Goal: Information Seeking & Learning: Learn about a topic

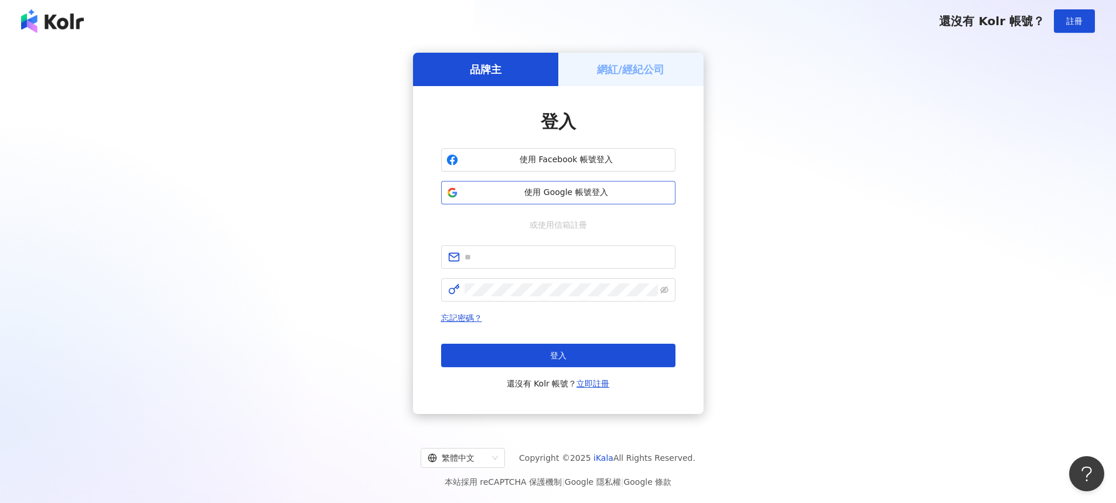
click at [575, 195] on span "使用 Google 帳號登入" at bounding box center [566, 193] width 207 height 12
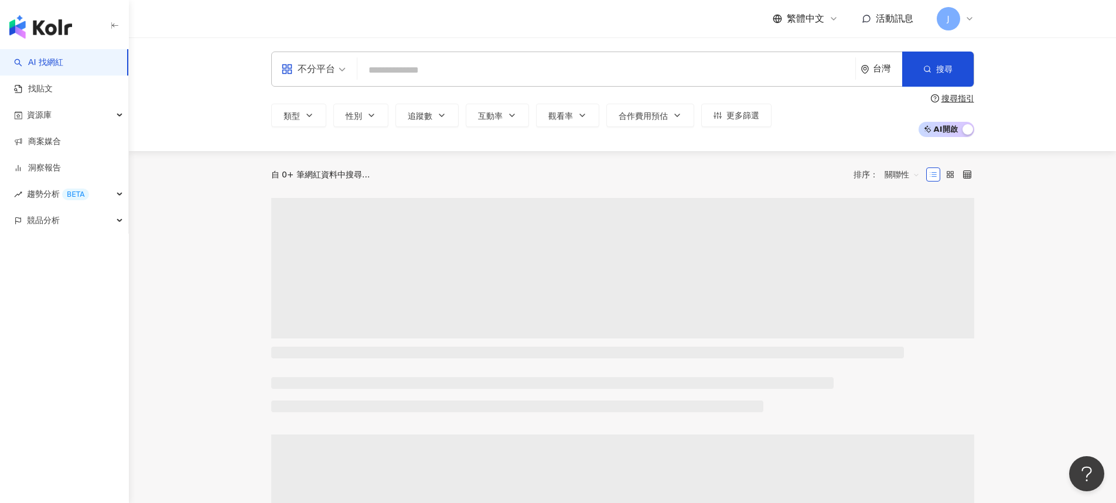
click at [412, 74] on input "search" at bounding box center [606, 70] width 489 height 22
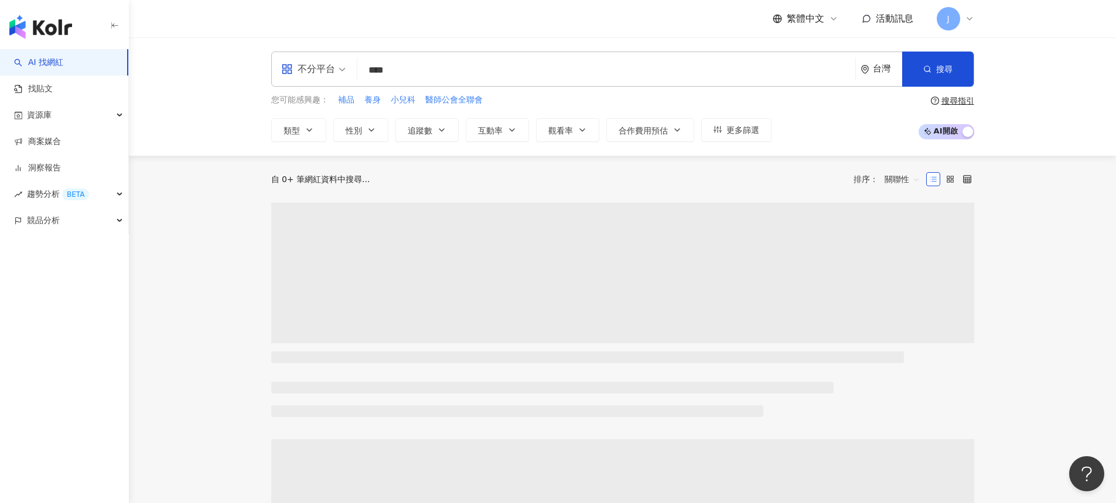
type input "****"
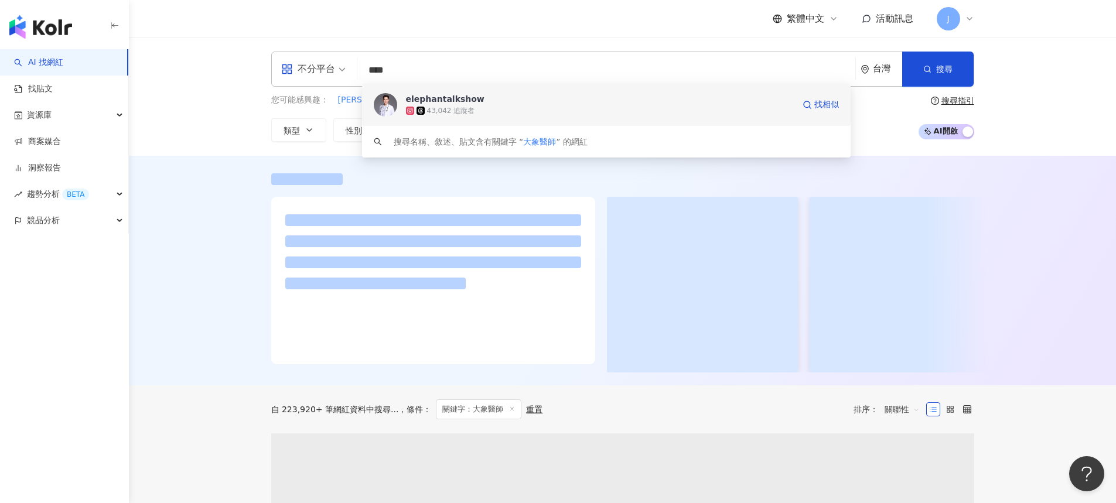
click at [469, 117] on div "elephantalkshow 43,042 追蹤者 找相似" at bounding box center [606, 105] width 489 height 42
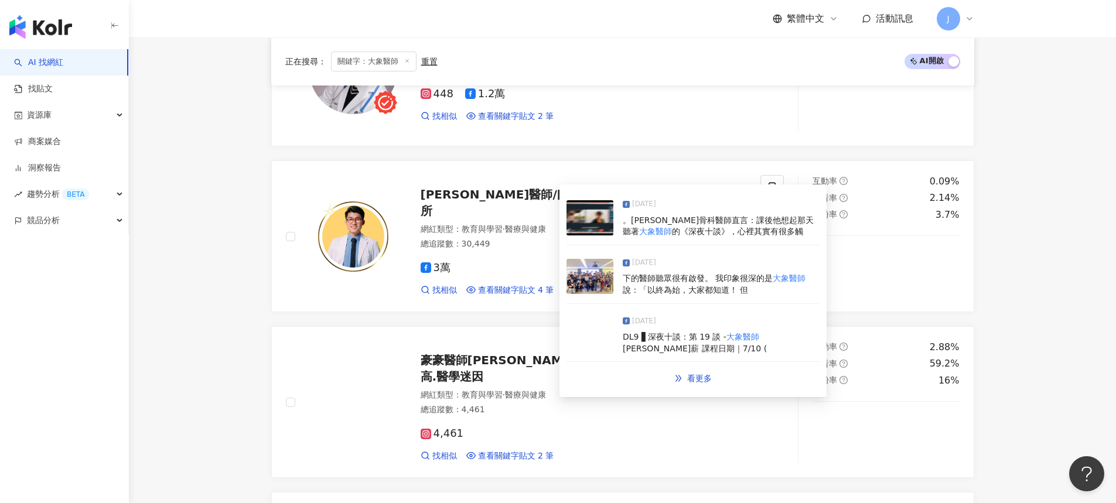
scroll to position [1919, 0]
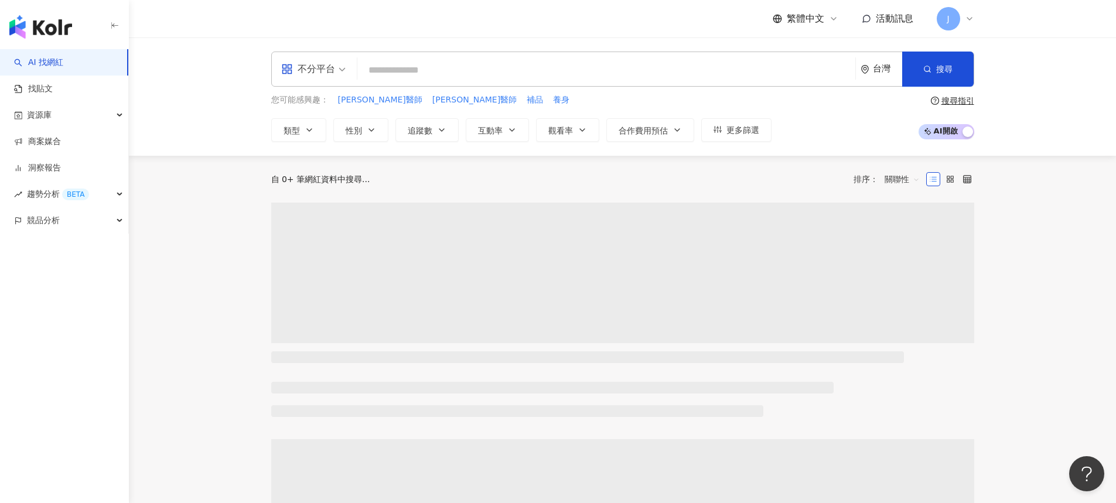
click at [551, 70] on input "search" at bounding box center [606, 70] width 489 height 22
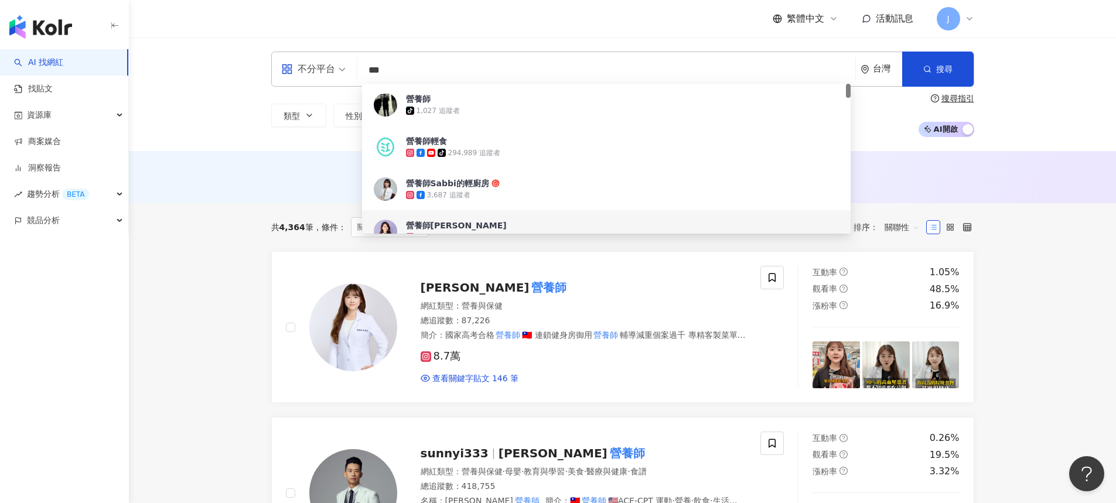
type input "***"
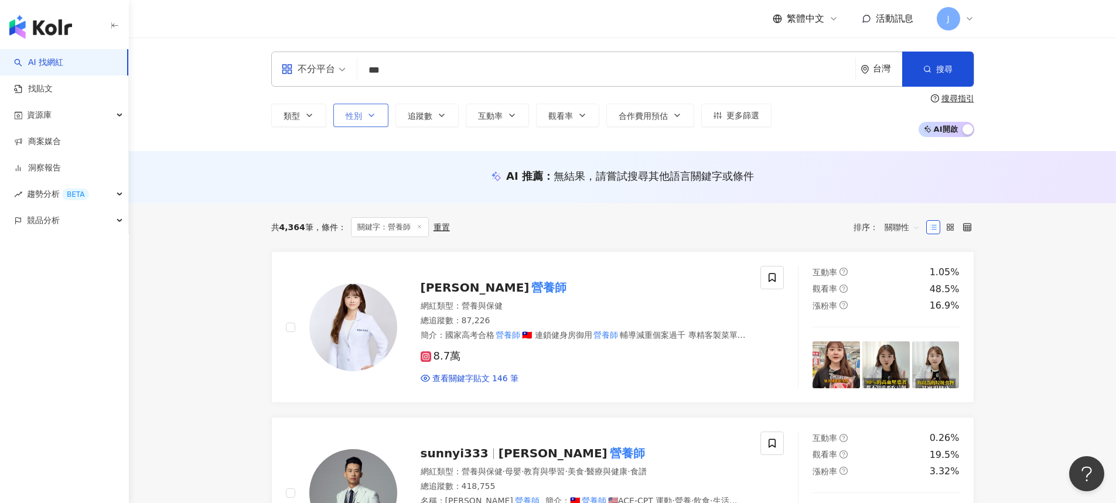
click at [364, 113] on button "性別" at bounding box center [360, 115] width 55 height 23
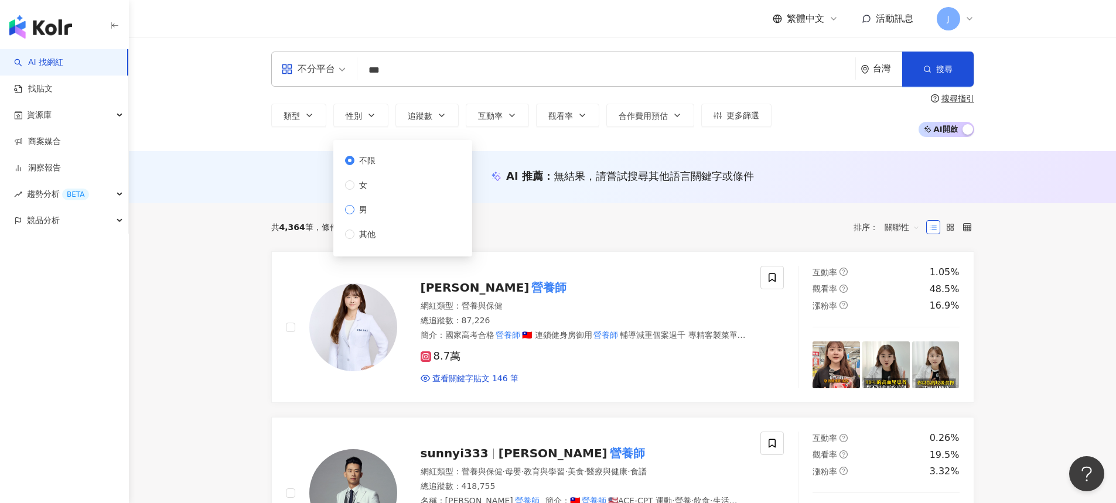
click at [367, 212] on span "男" at bounding box center [363, 209] width 18 height 13
click at [927, 77] on button "搜尋" at bounding box center [937, 69] width 71 height 35
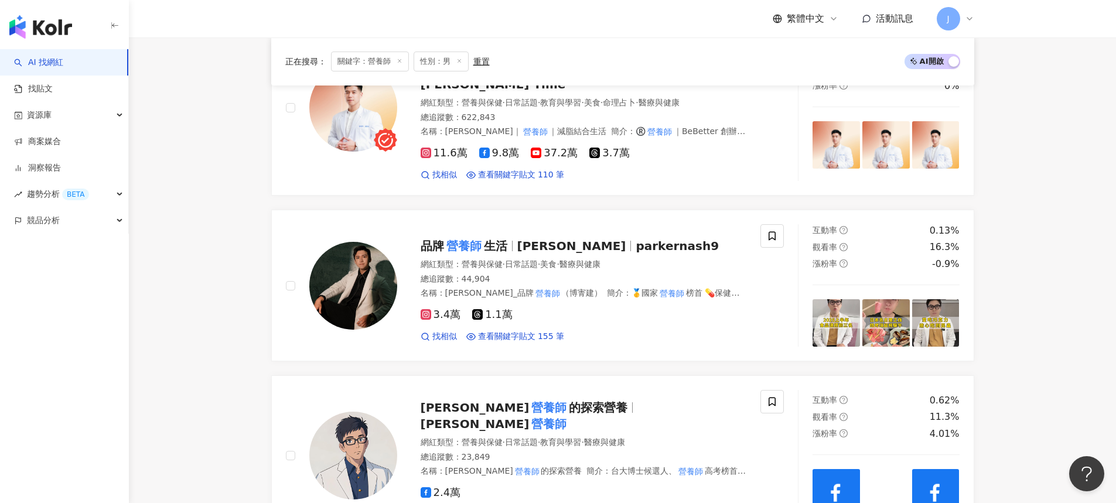
scroll to position [1100, 0]
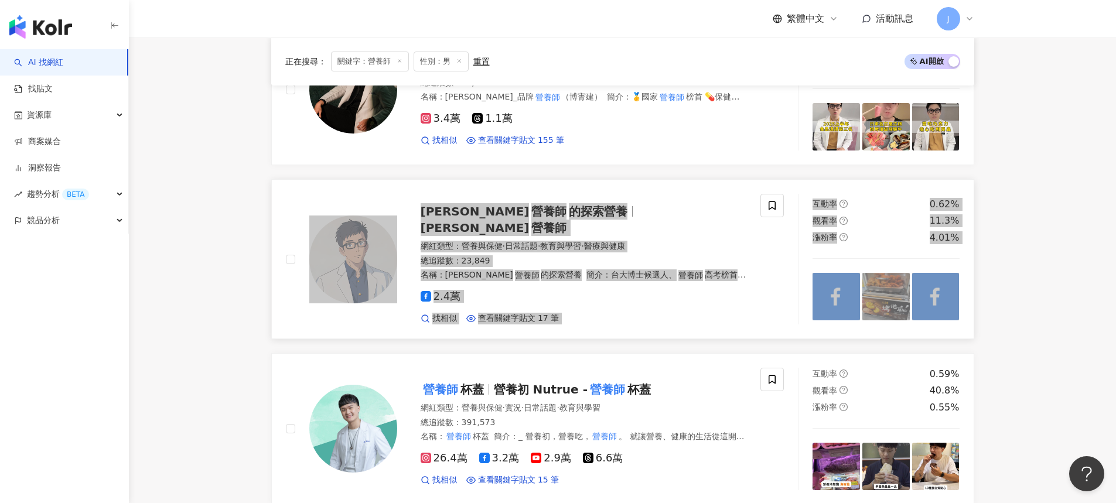
drag, startPoint x: 511, startPoint y: 188, endPoint x: 217, endPoint y: 241, distance: 298.9
click at [217, 241] on main "不分平台 *** 台灣 搜尋 0d413c64-5adb-42b9-b5b7-a549f1d77b7f a70c7633-c878-473b-b0ef-9e3…" at bounding box center [622, 236] width 987 height 2596
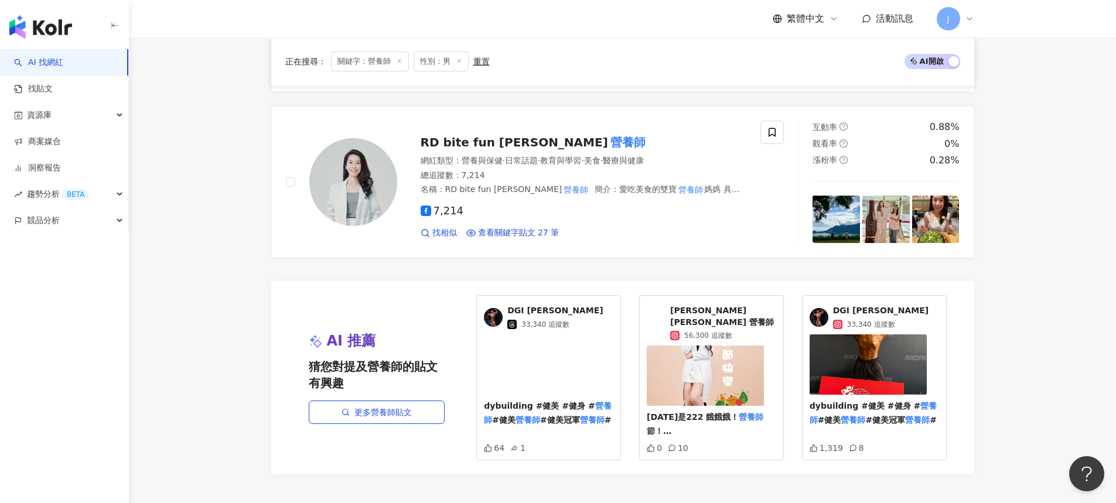
scroll to position [2215, 0]
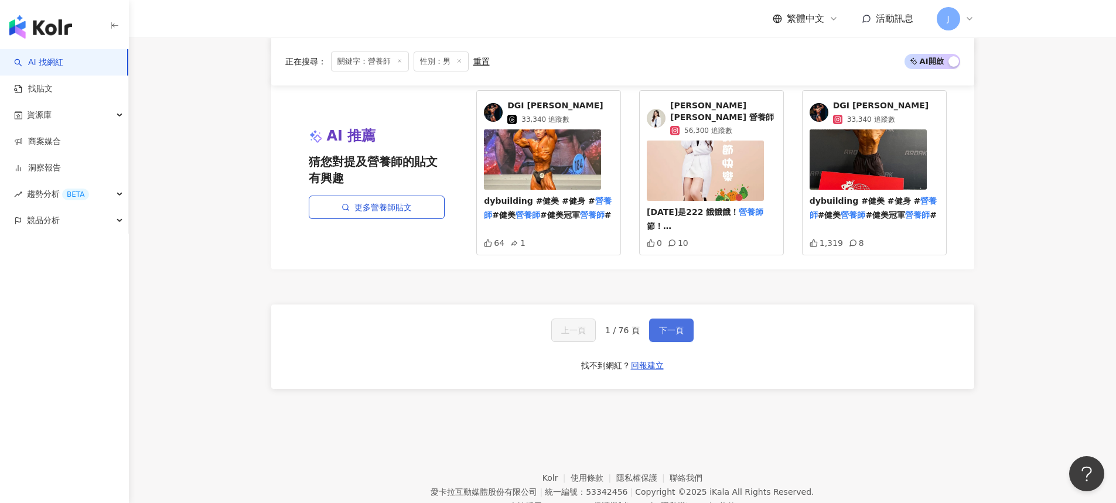
click at [659, 326] on span "下一頁" at bounding box center [671, 330] width 25 height 9
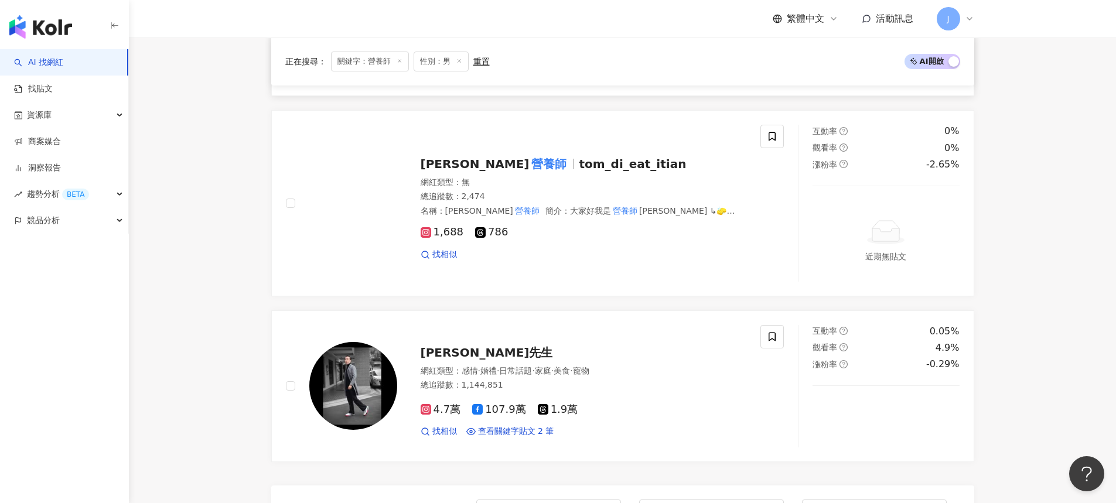
scroll to position [2186, 0]
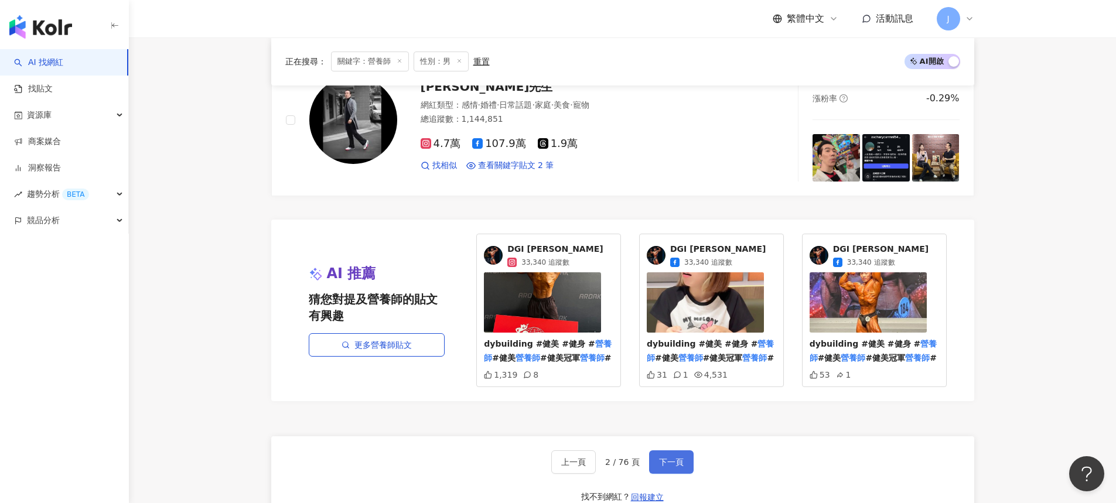
click at [680, 458] on span "下一頁" at bounding box center [671, 462] width 25 height 9
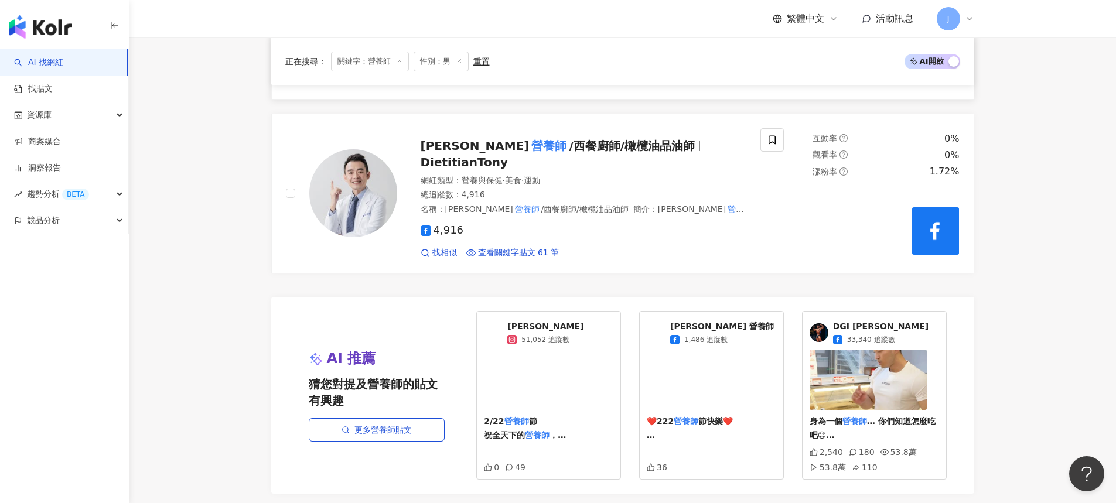
scroll to position [2035, 0]
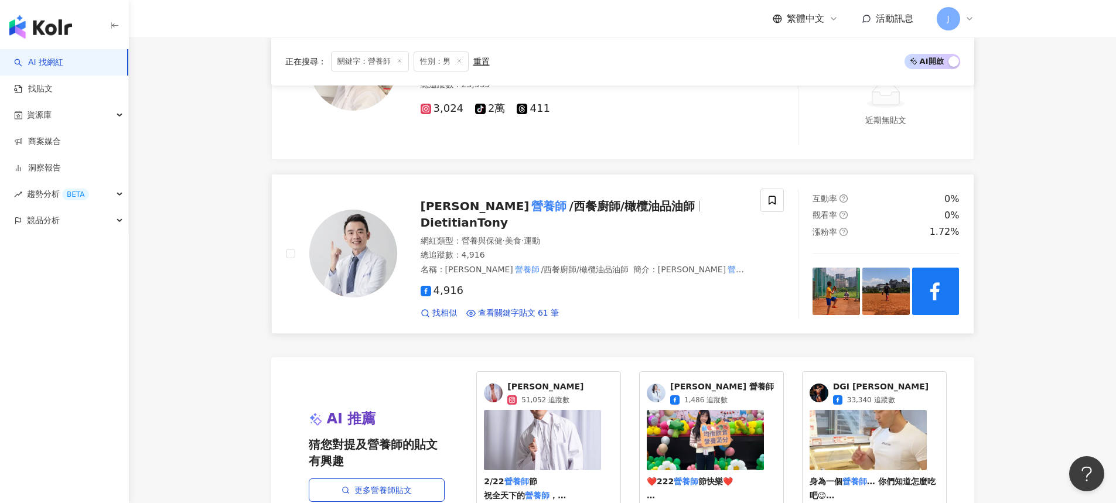
click at [616, 199] on span "/西餐廚師/橄欖油品油師" at bounding box center [632, 206] width 126 height 14
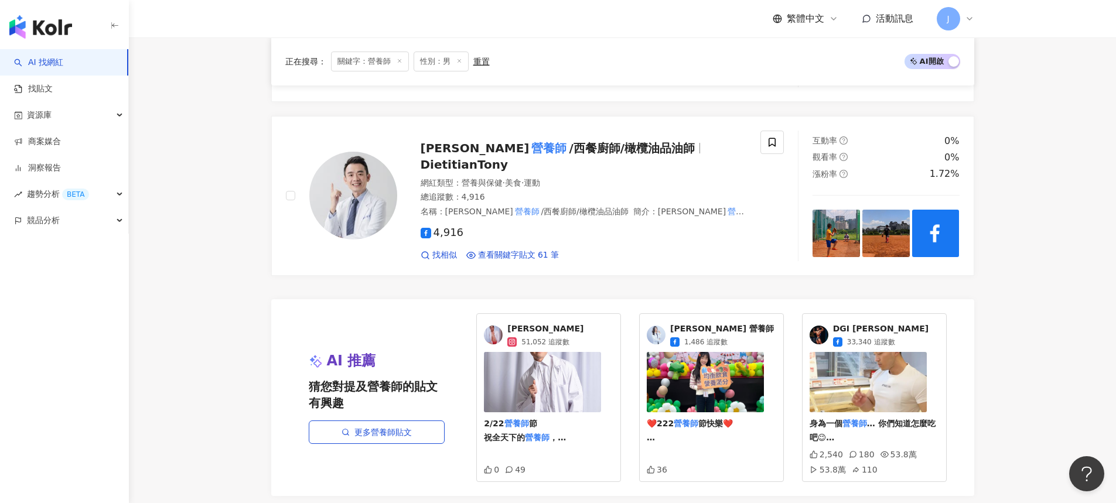
scroll to position [2325, 0]
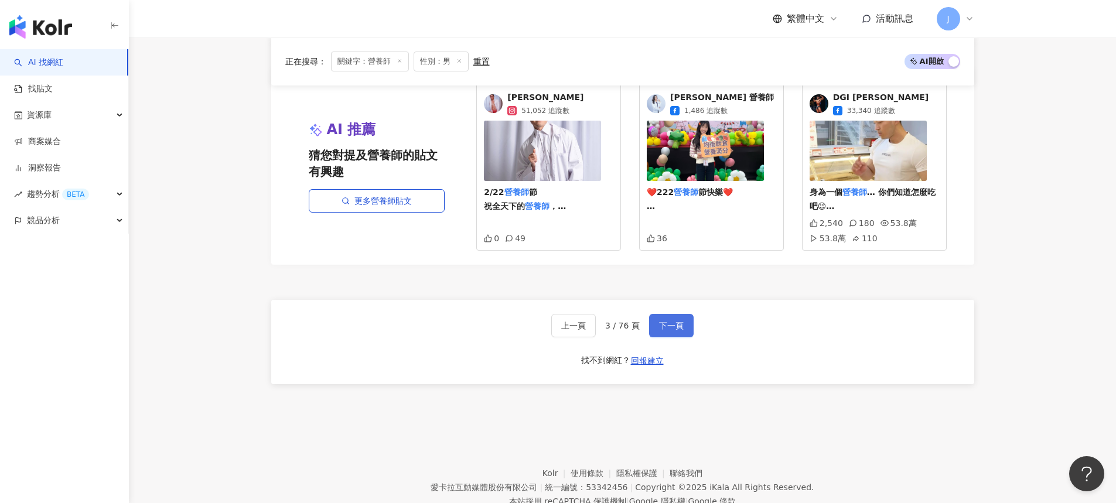
click at [673, 321] on span "下一頁" at bounding box center [671, 325] width 25 height 9
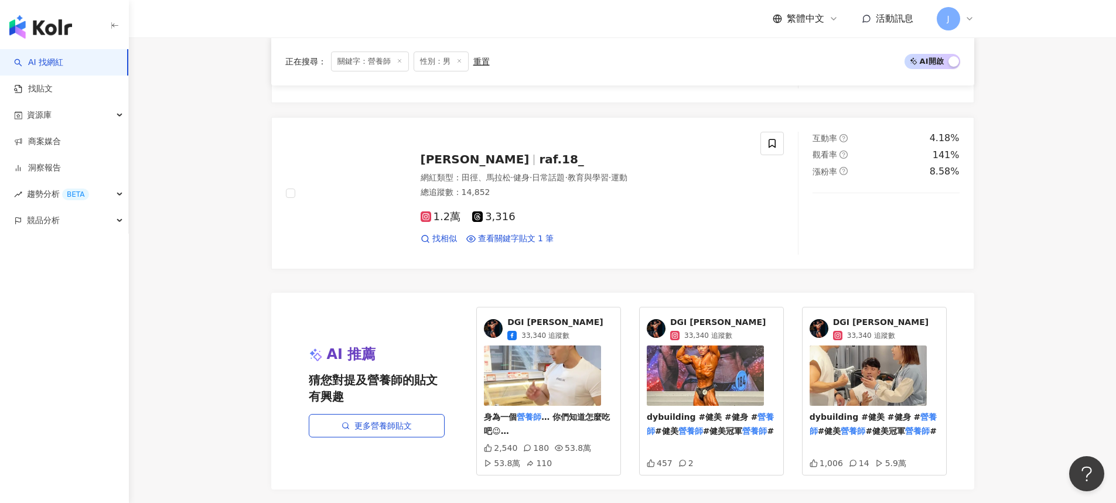
scroll to position [2323, 0]
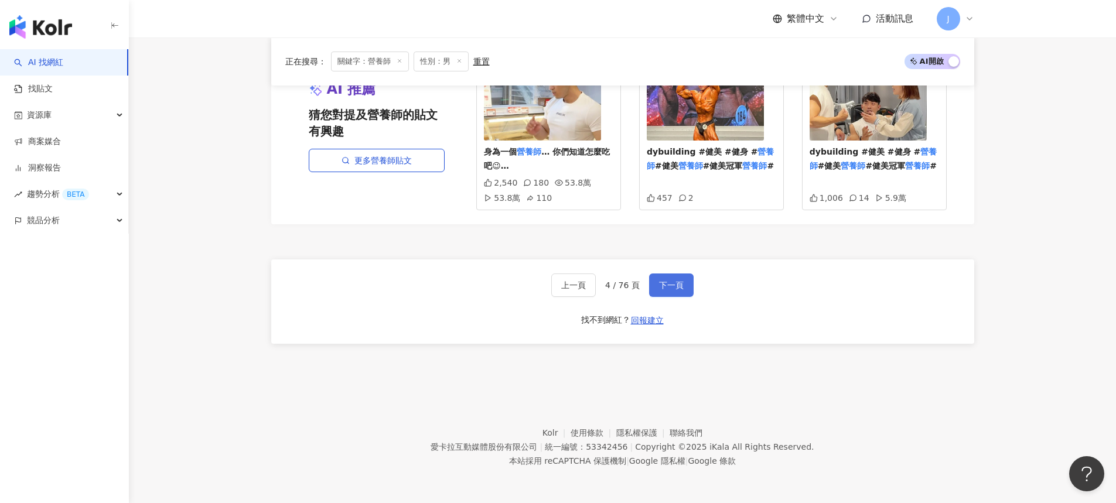
click at [673, 291] on button "下一頁" at bounding box center [671, 285] width 45 height 23
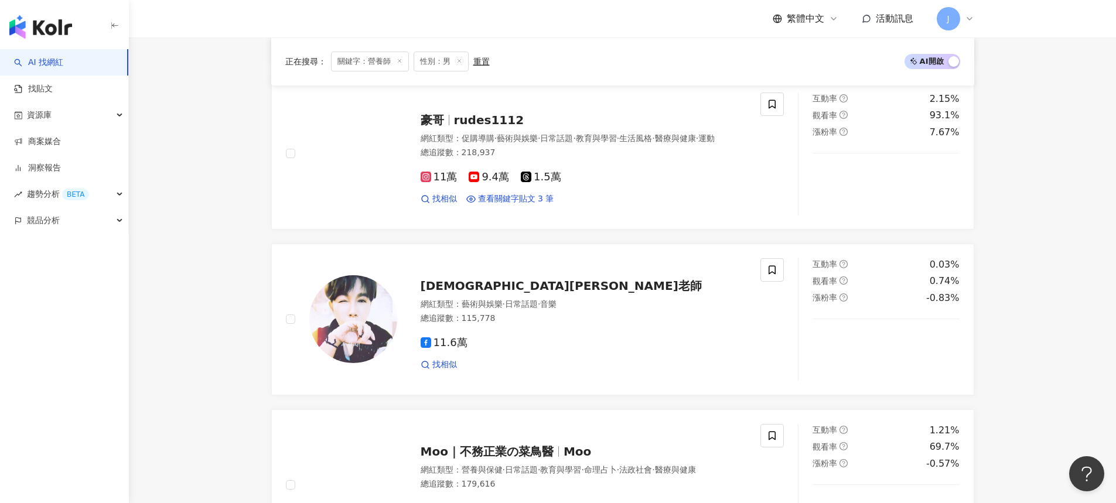
scroll to position [2096, 0]
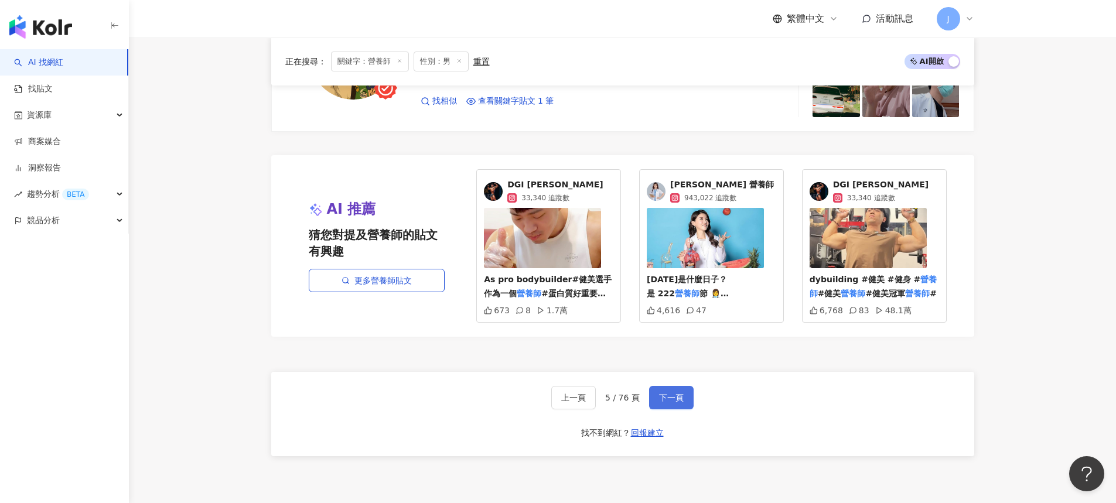
click at [661, 394] on span "下一頁" at bounding box center [671, 397] width 25 height 9
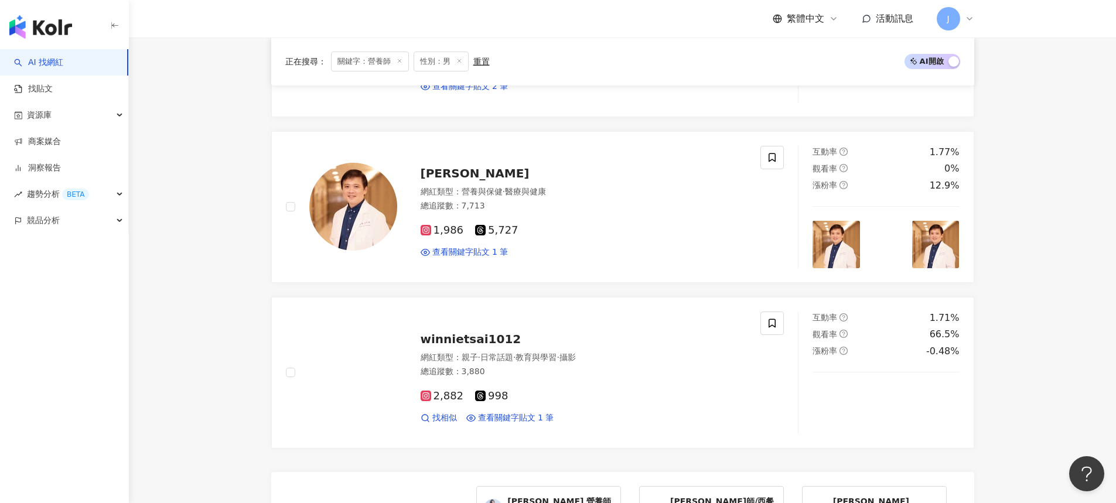
scroll to position [2220, 0]
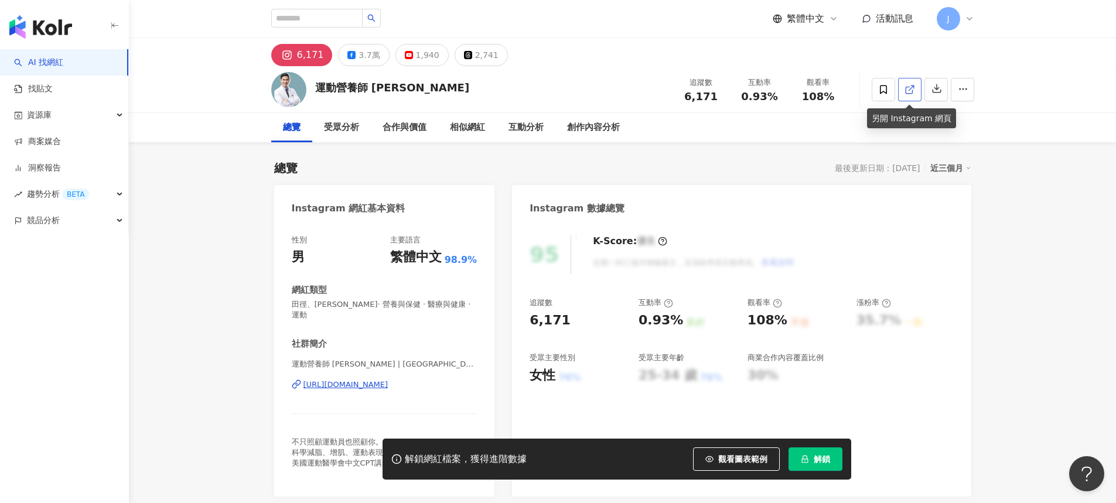
click at [904, 96] on link at bounding box center [909, 89] width 23 height 23
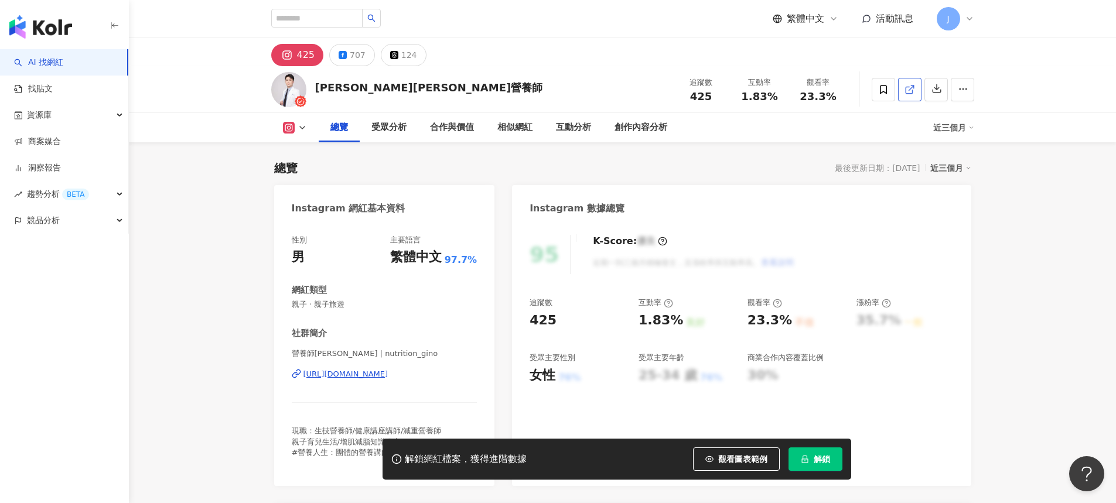
click at [905, 94] on icon at bounding box center [910, 89] width 11 height 11
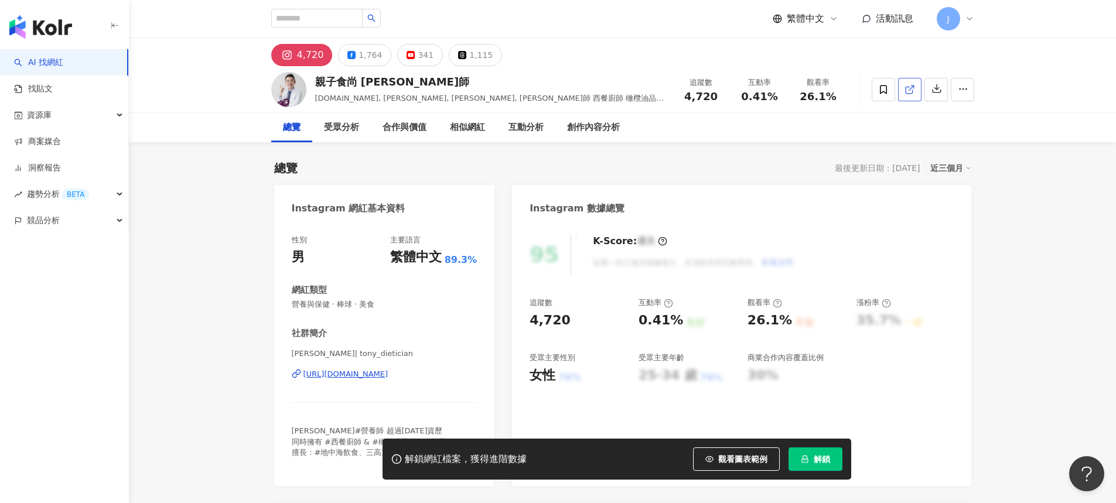
click at [911, 94] on icon at bounding box center [910, 89] width 11 height 11
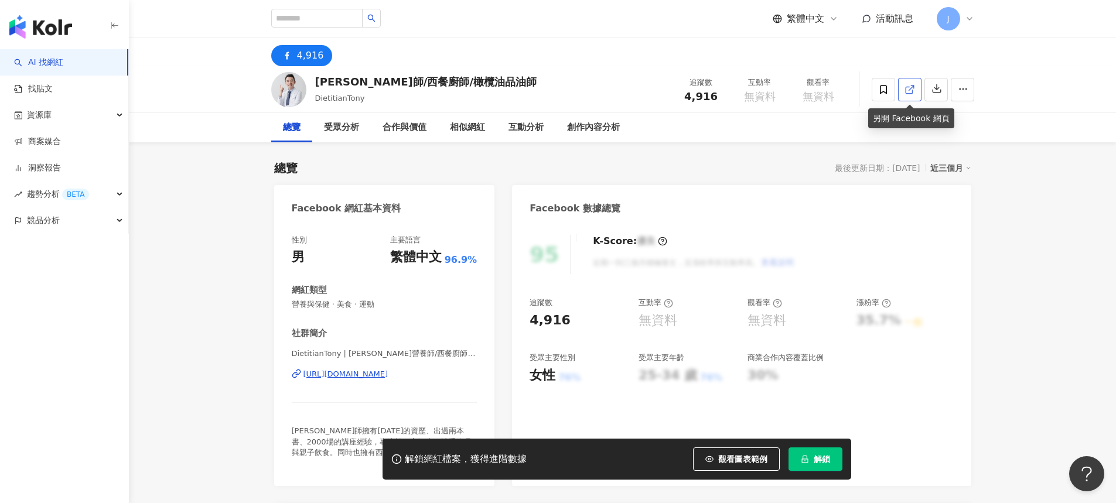
click at [906, 90] on icon at bounding box center [909, 90] width 6 height 6
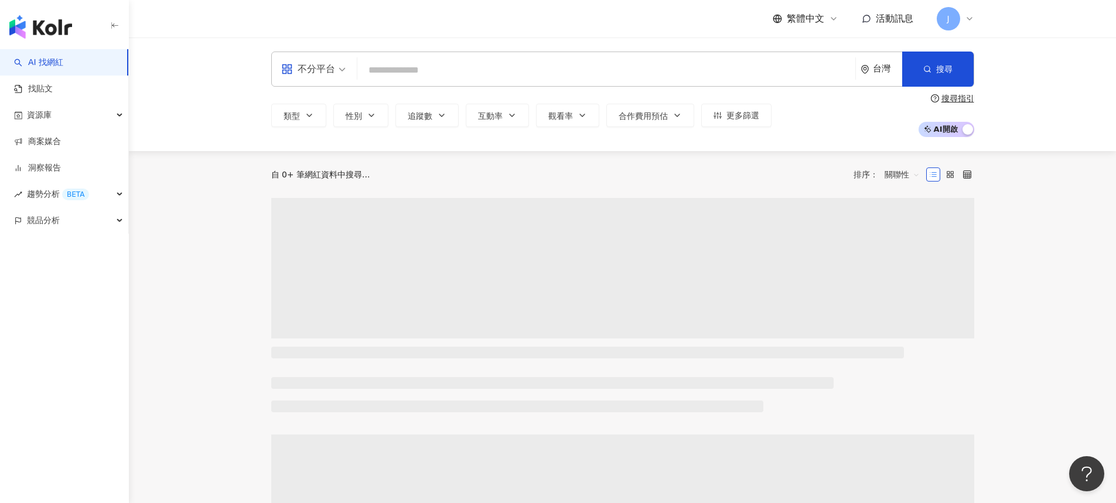
click at [511, 68] on input "search" at bounding box center [606, 70] width 489 height 22
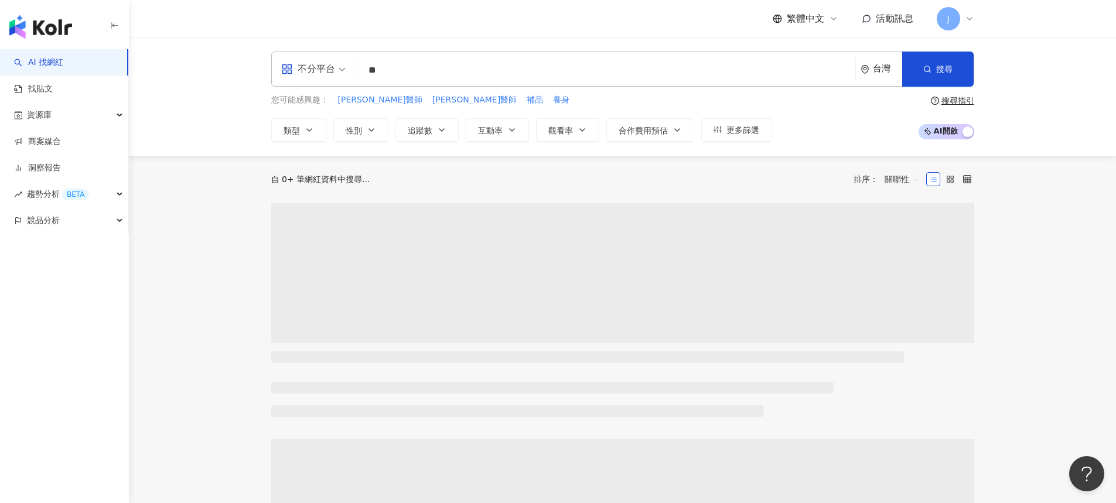
type input "**"
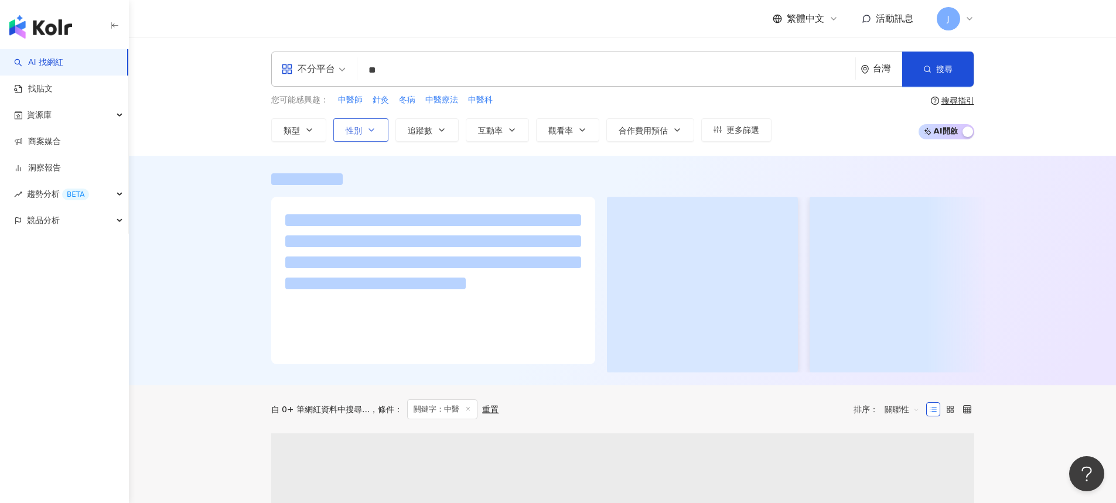
click at [376, 131] on button "性別" at bounding box center [360, 129] width 55 height 23
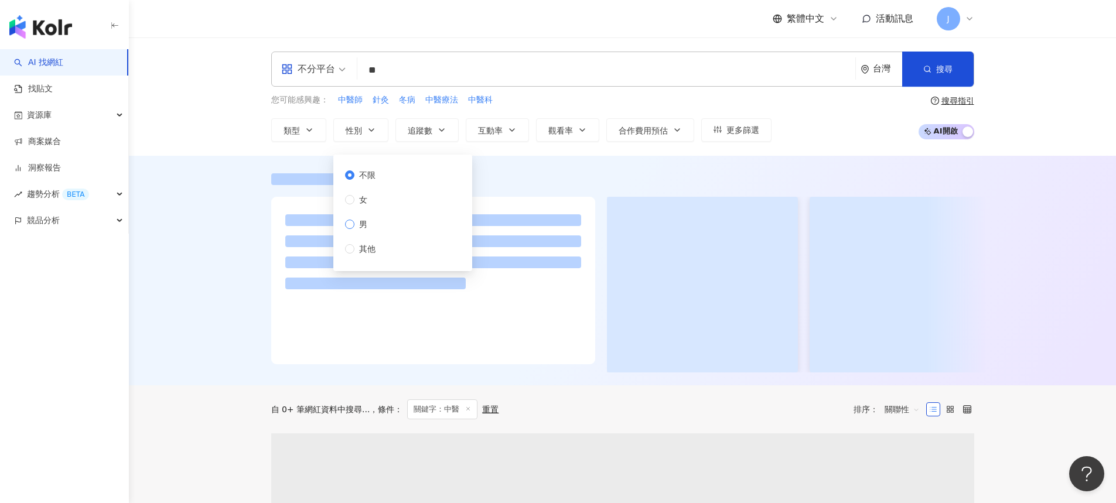
click at [357, 224] on span "男" at bounding box center [363, 224] width 18 height 13
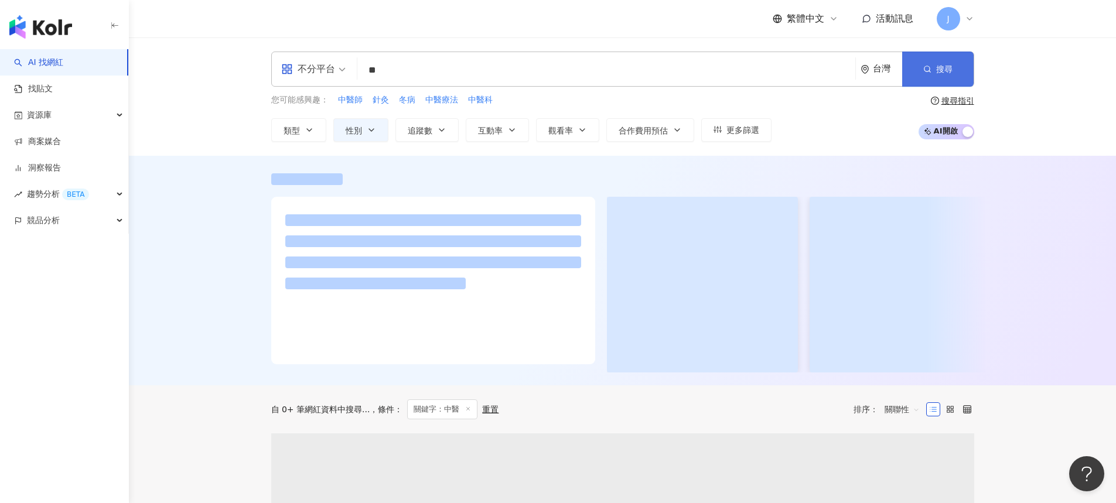
click at [931, 76] on button "搜尋" at bounding box center [937, 69] width 71 height 35
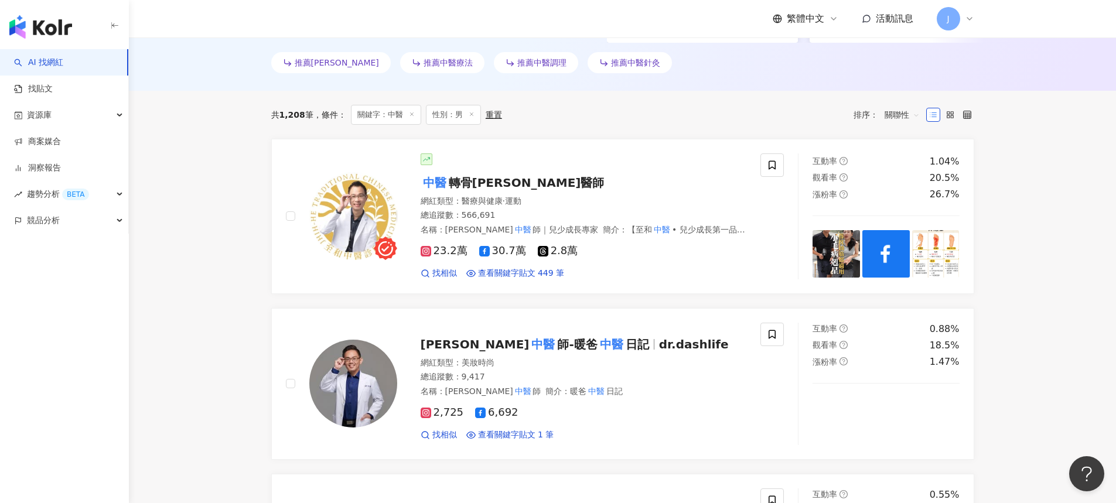
scroll to position [486, 0]
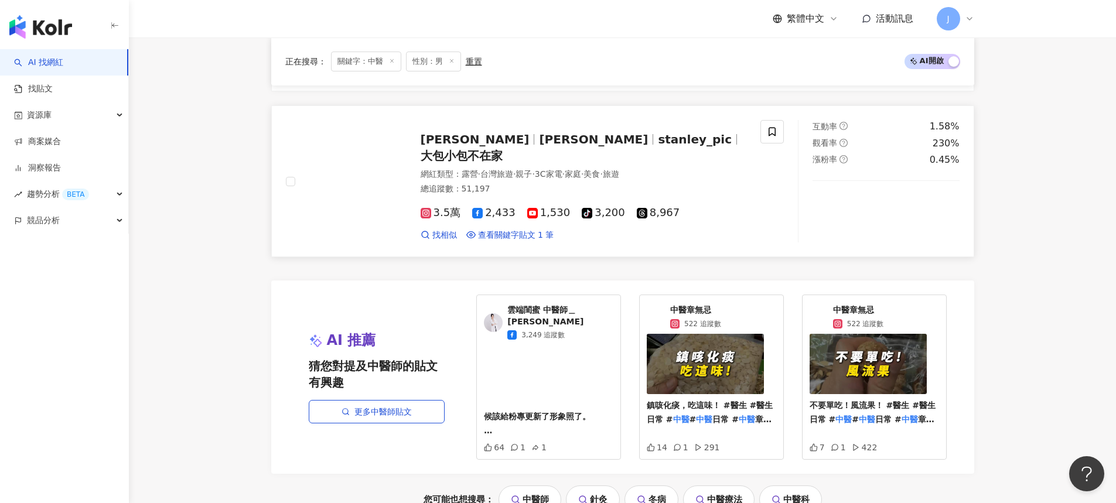
scroll to position [2366, 0]
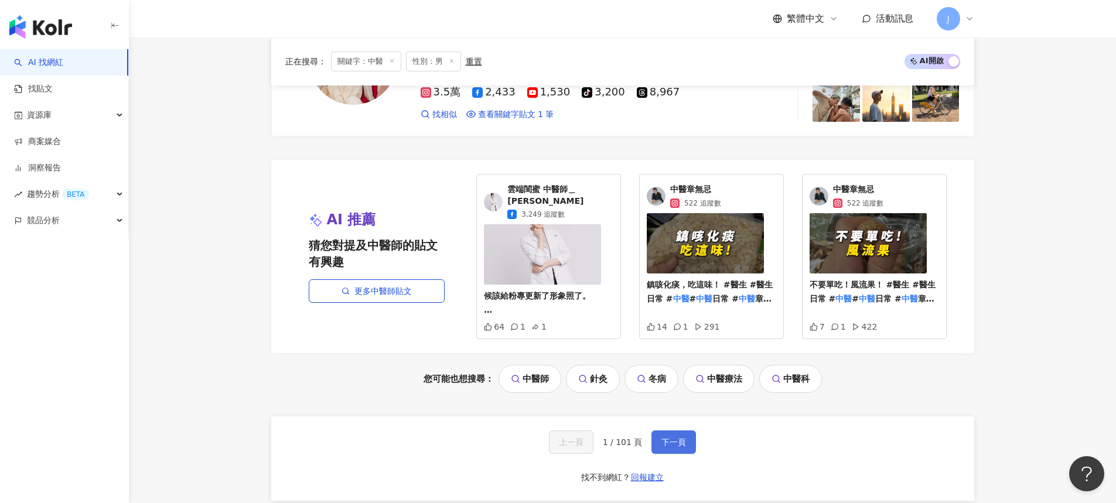
click at [682, 438] on span "下一頁" at bounding box center [673, 442] width 25 height 9
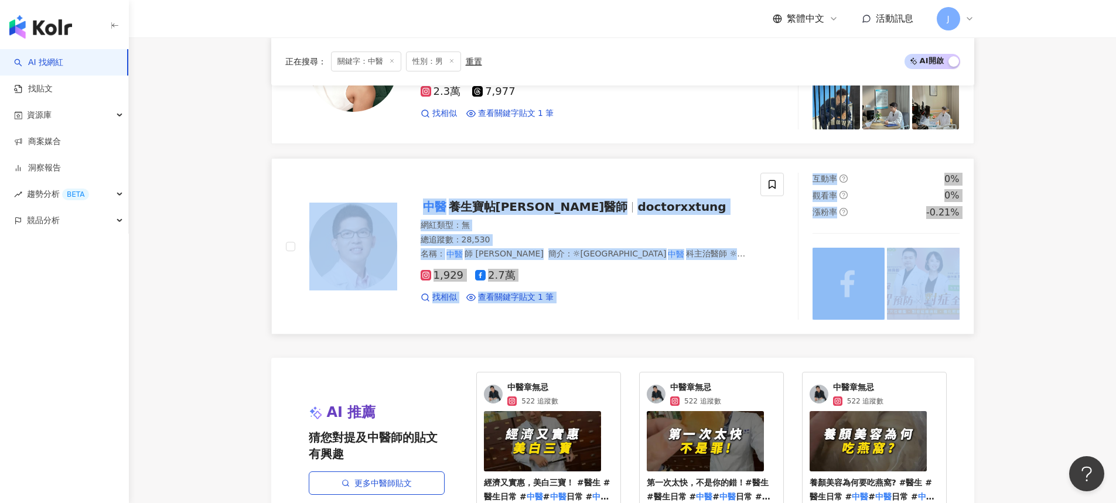
scroll to position [2599, 0]
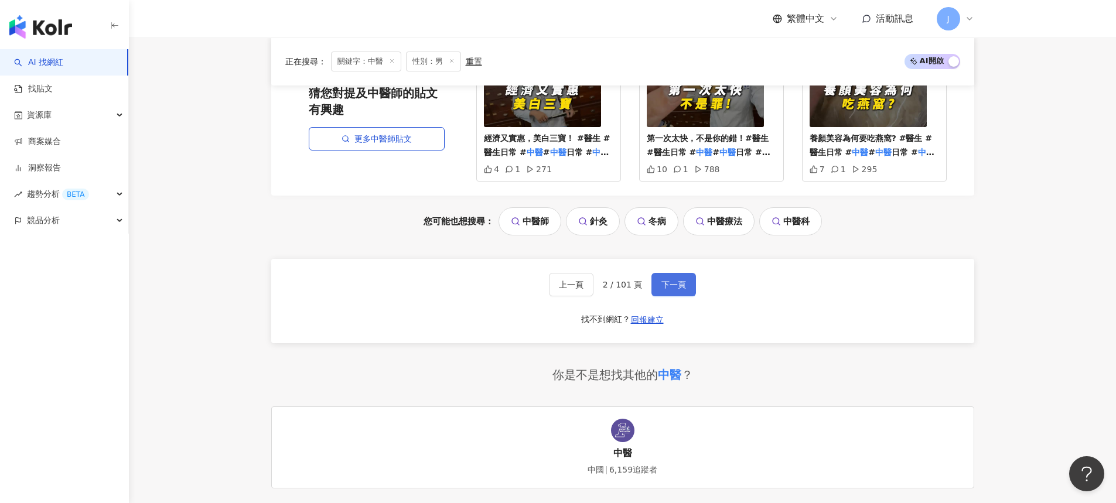
click at [667, 296] on button "下一頁" at bounding box center [674, 284] width 45 height 23
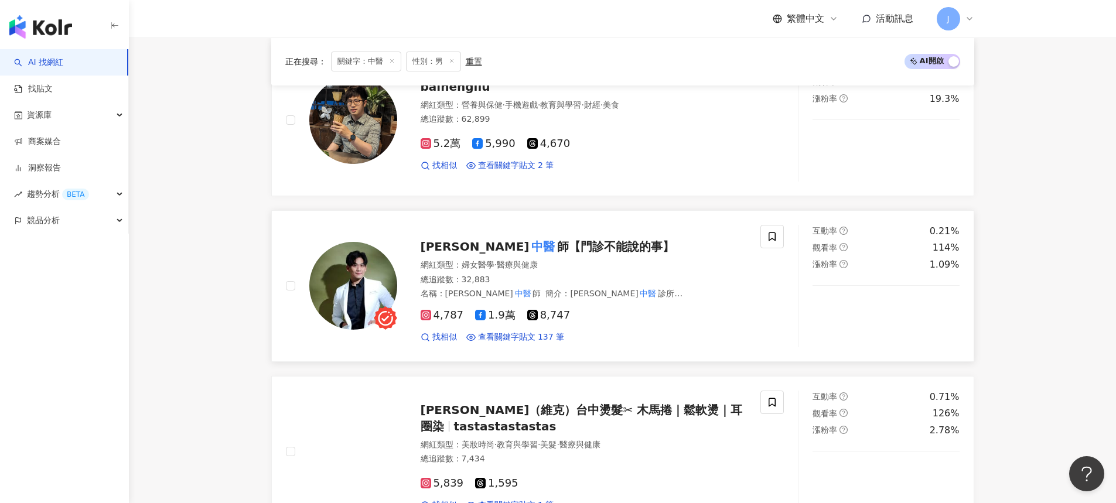
scroll to position [990, 0]
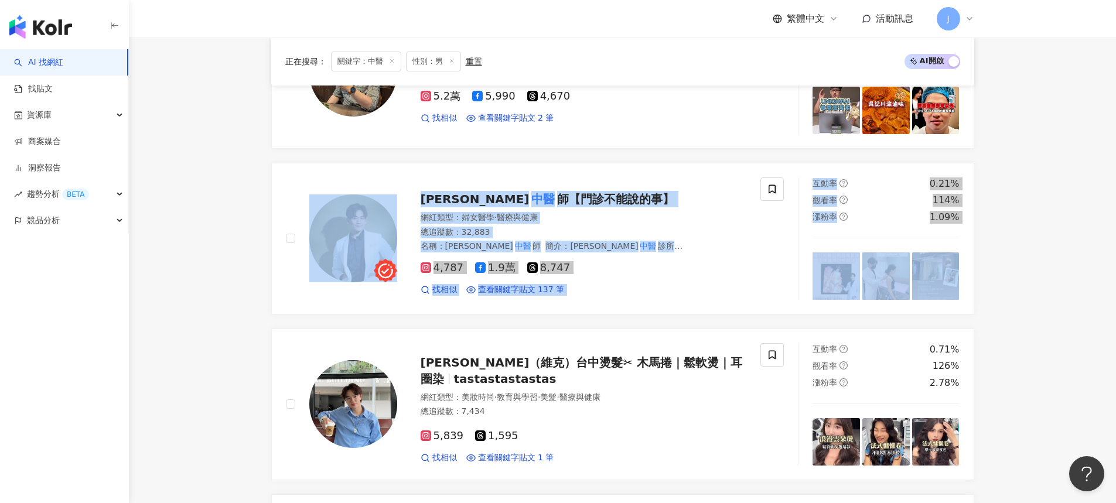
click at [124, 319] on div "AI 找網紅 找貼文 資源庫 商案媒合 洞察報告 趨勢分析 BETA 競品分析" at bounding box center [64, 276] width 129 height 454
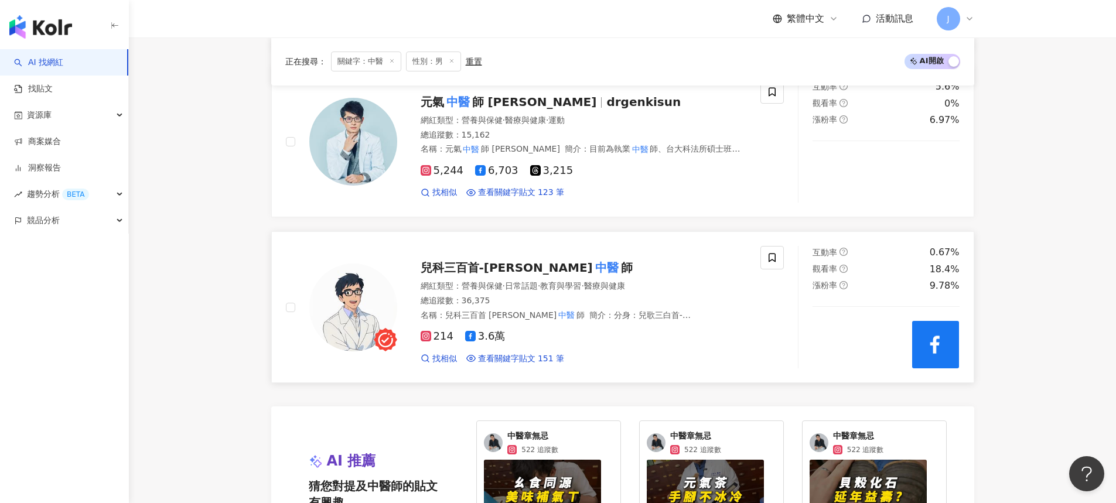
scroll to position [2353, 0]
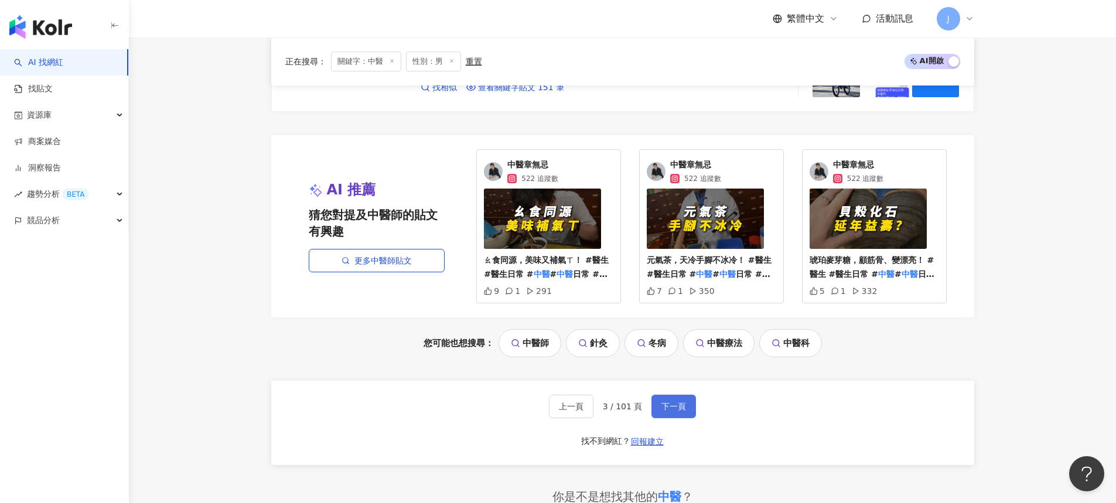
click at [680, 418] on button "下一頁" at bounding box center [674, 406] width 45 height 23
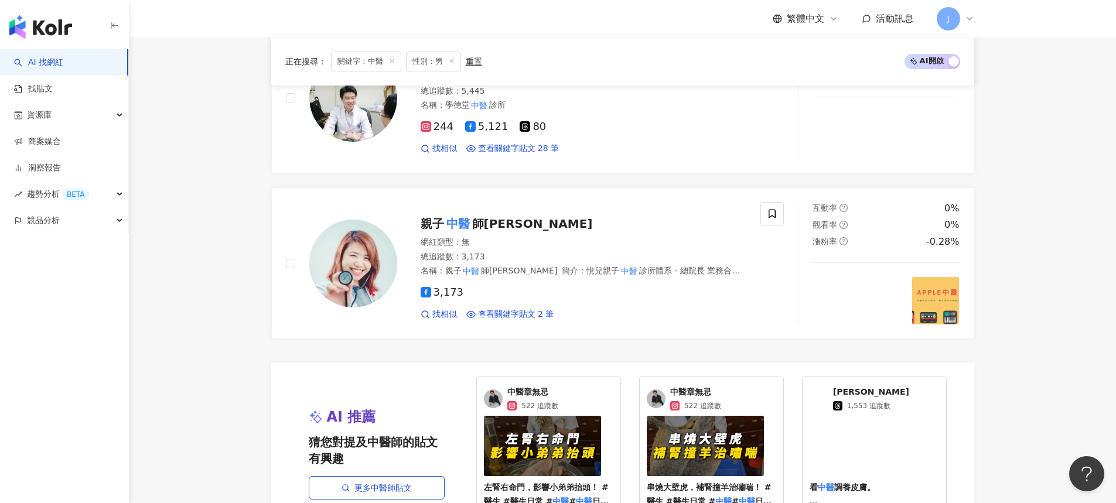
scroll to position [2628, 0]
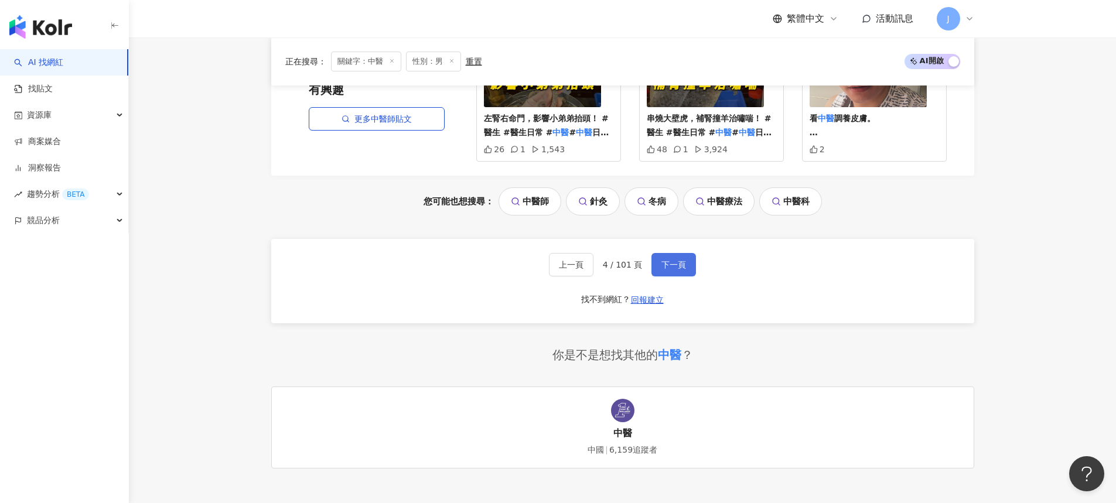
click at [673, 277] on button "下一頁" at bounding box center [674, 264] width 45 height 23
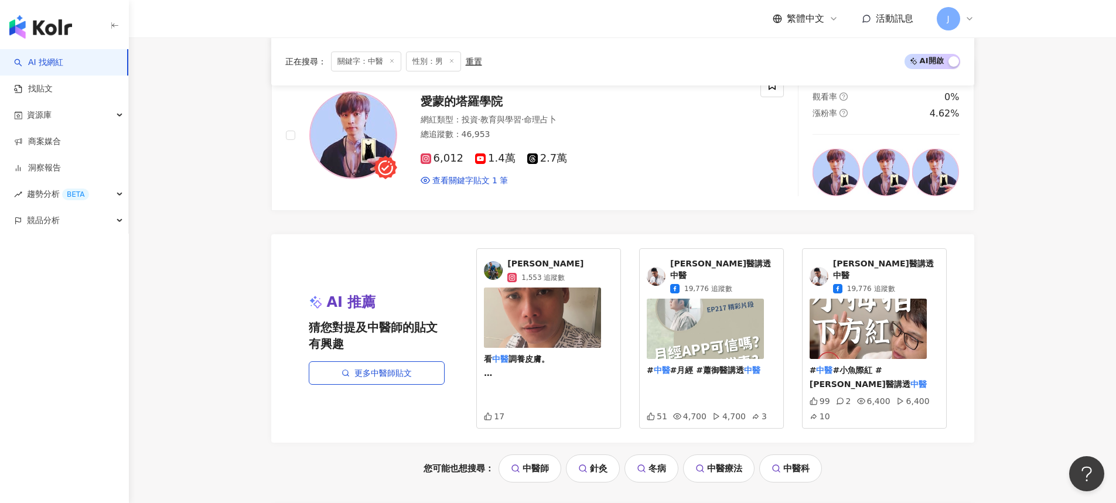
scroll to position [2612, 0]
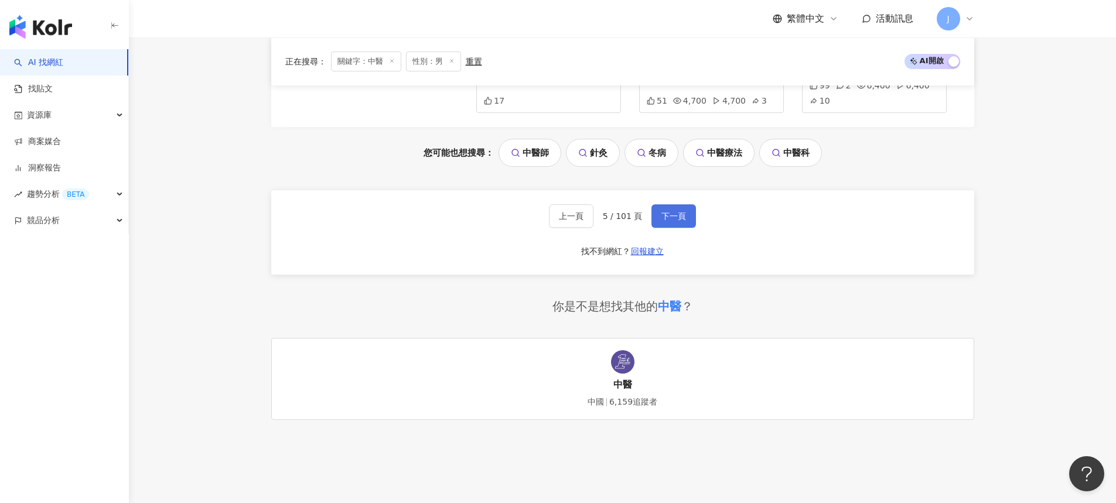
click at [691, 204] on button "下一頁" at bounding box center [674, 215] width 45 height 23
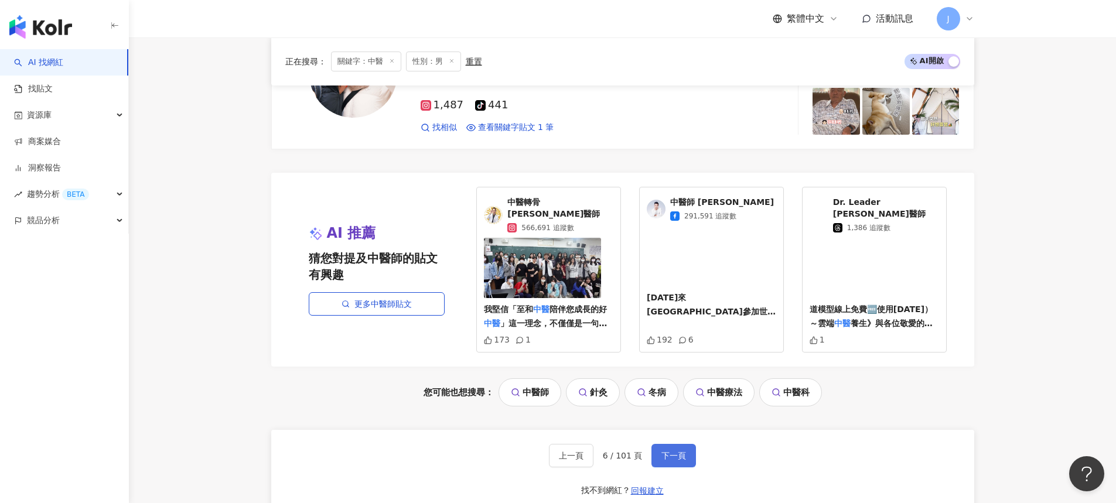
scroll to position [2530, 0]
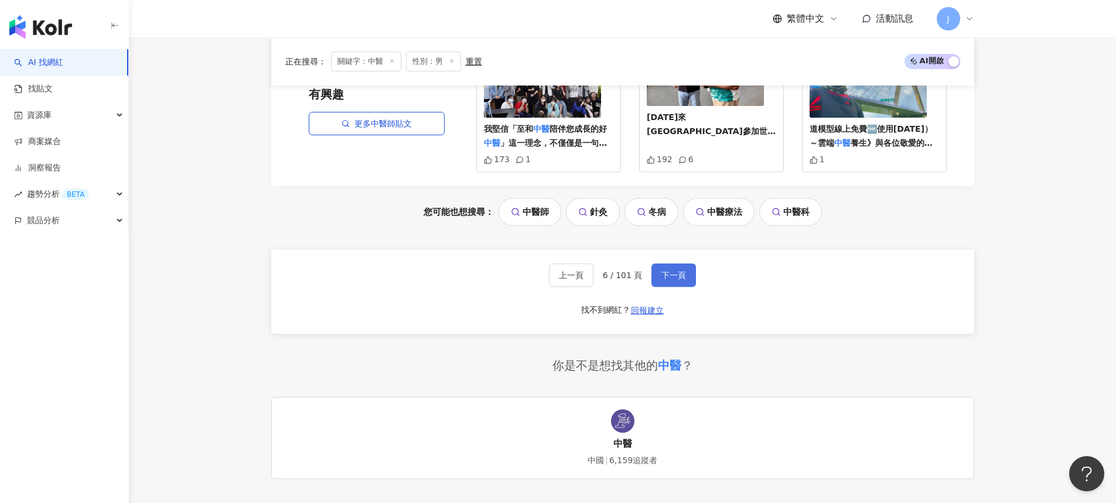
click at [679, 280] on span "下一頁" at bounding box center [673, 275] width 25 height 9
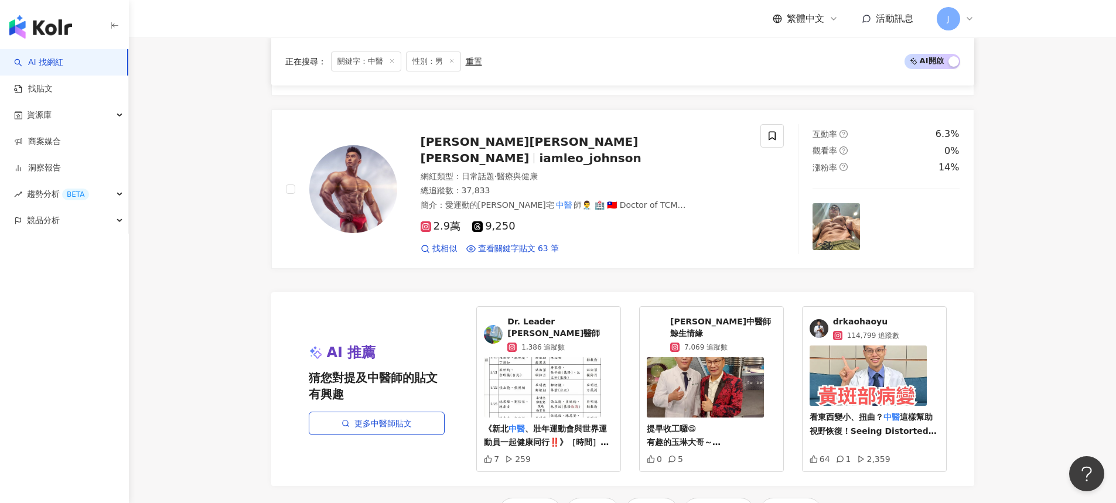
scroll to position [2683, 0]
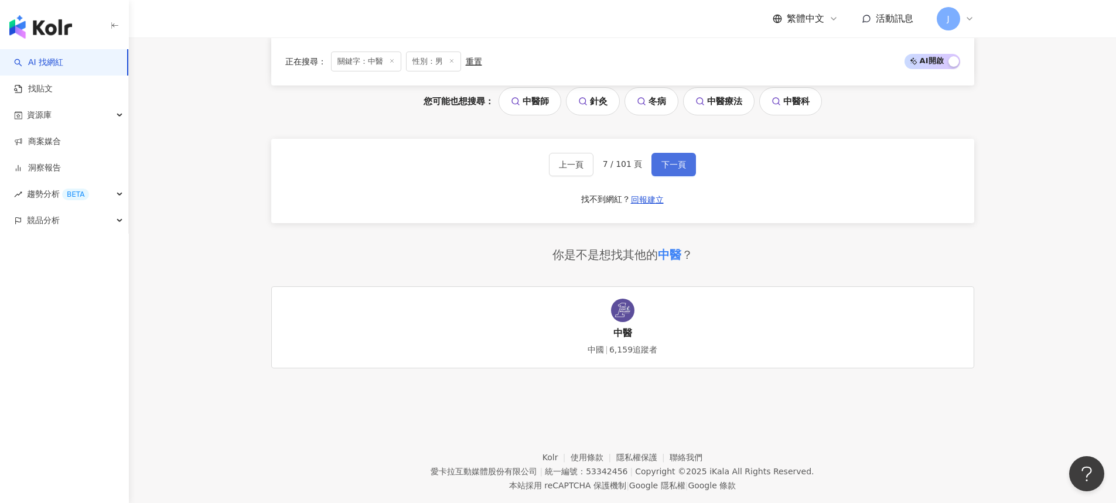
click at [682, 165] on span "下一頁" at bounding box center [673, 164] width 25 height 9
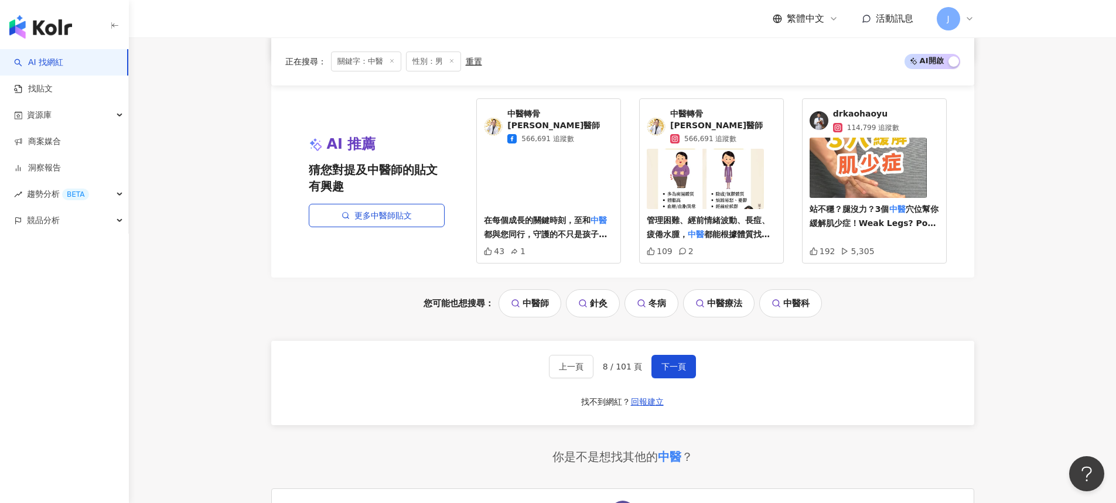
scroll to position [2386, 0]
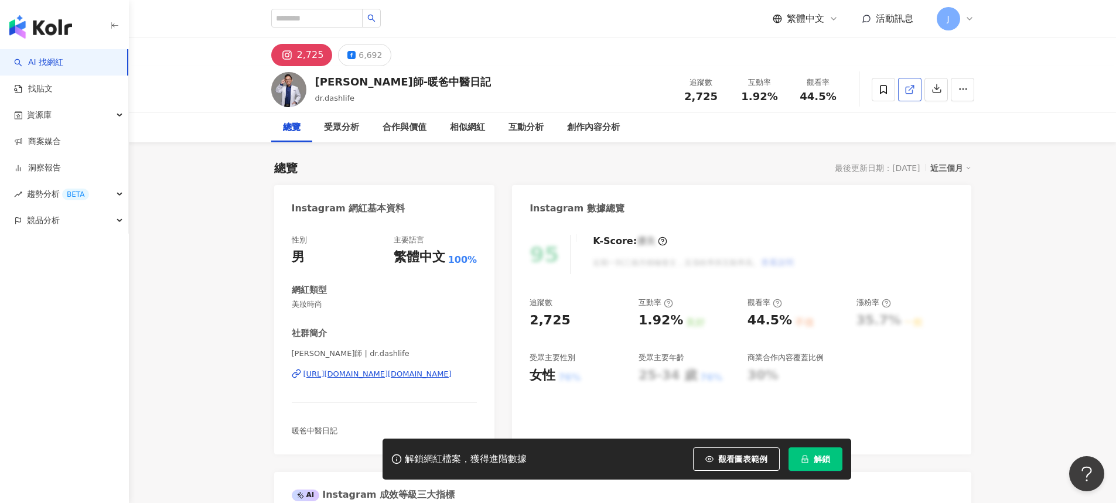
click at [912, 82] on link at bounding box center [909, 89] width 23 height 23
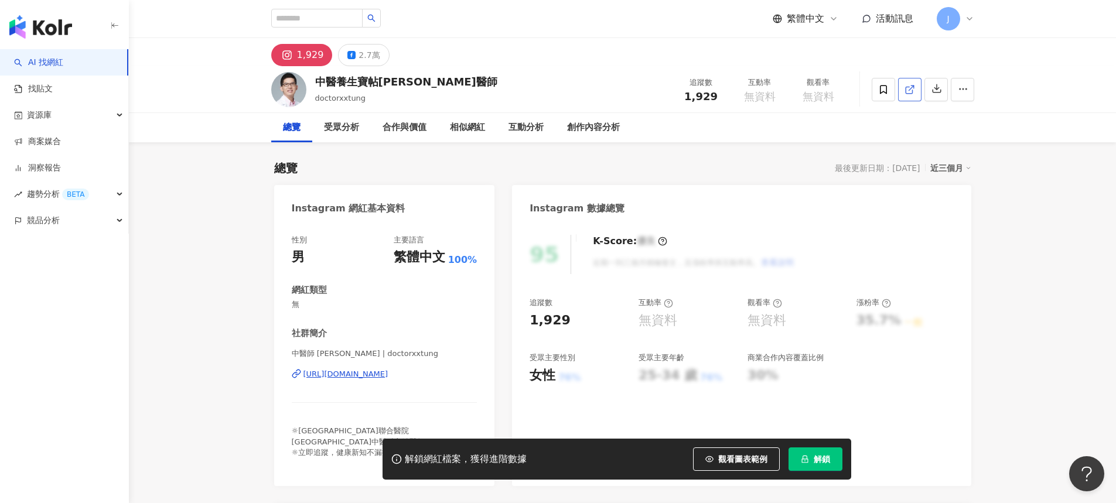
click at [903, 81] on link at bounding box center [909, 89] width 23 height 23
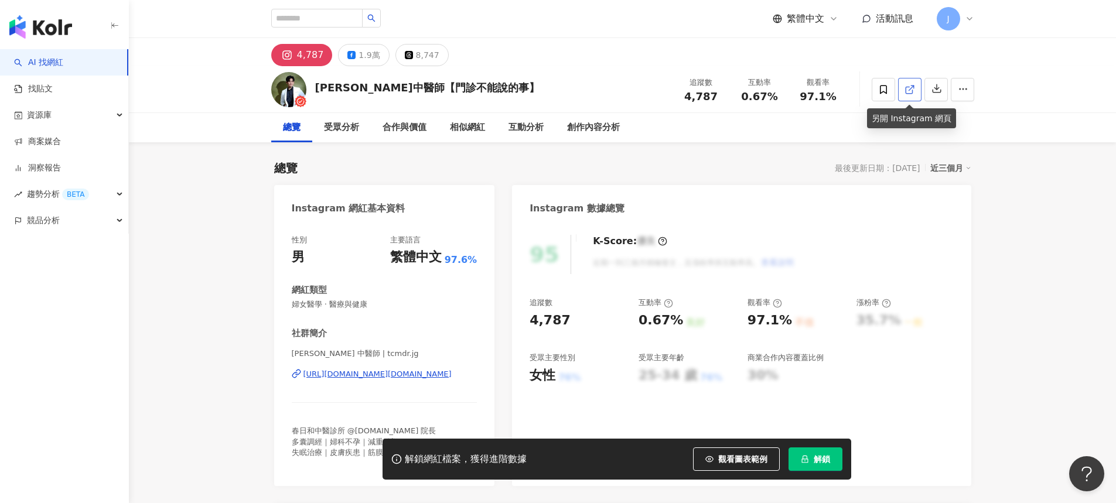
click at [909, 90] on icon at bounding box center [910, 89] width 11 height 11
